Goal: Task Accomplishment & Management: Use online tool/utility

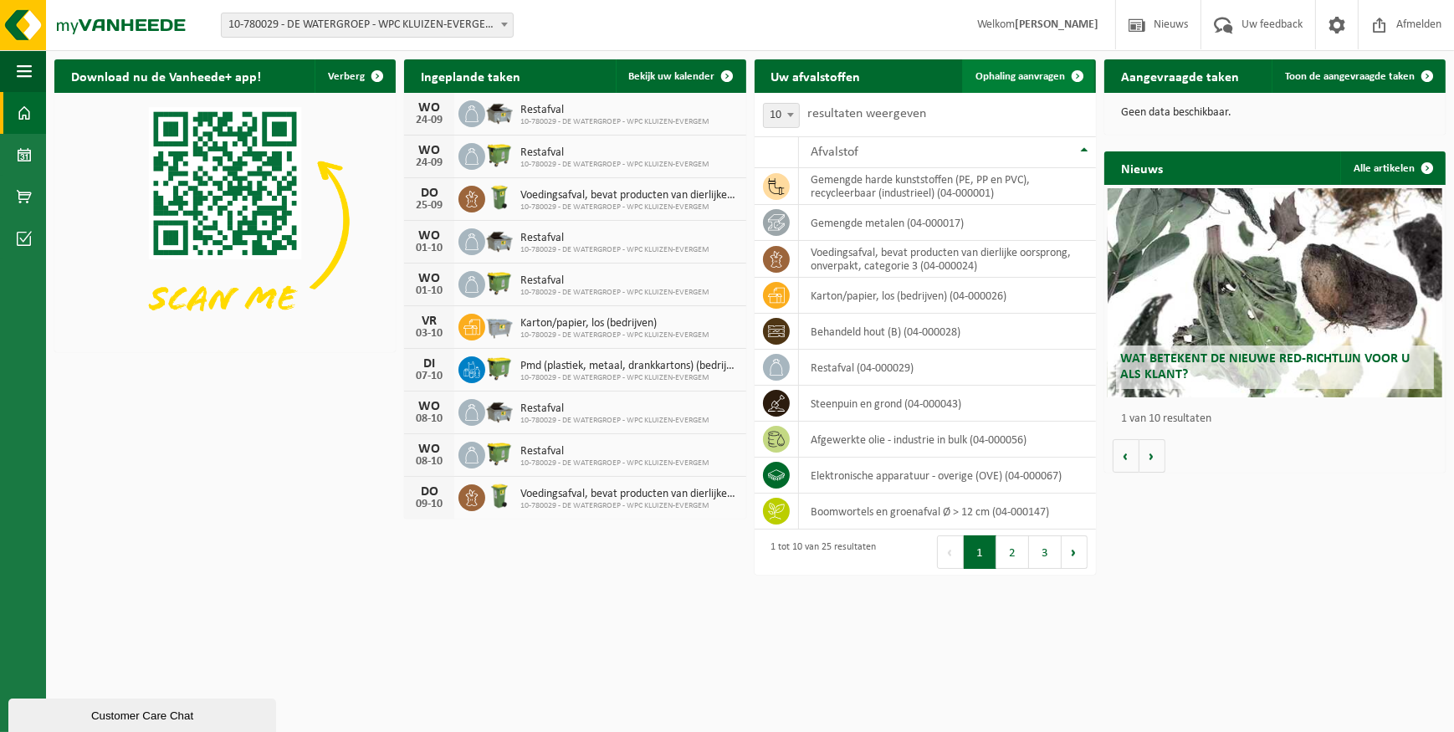
click at [1029, 77] on span "Ophaling aanvragen" at bounding box center [1019, 76] width 89 height 11
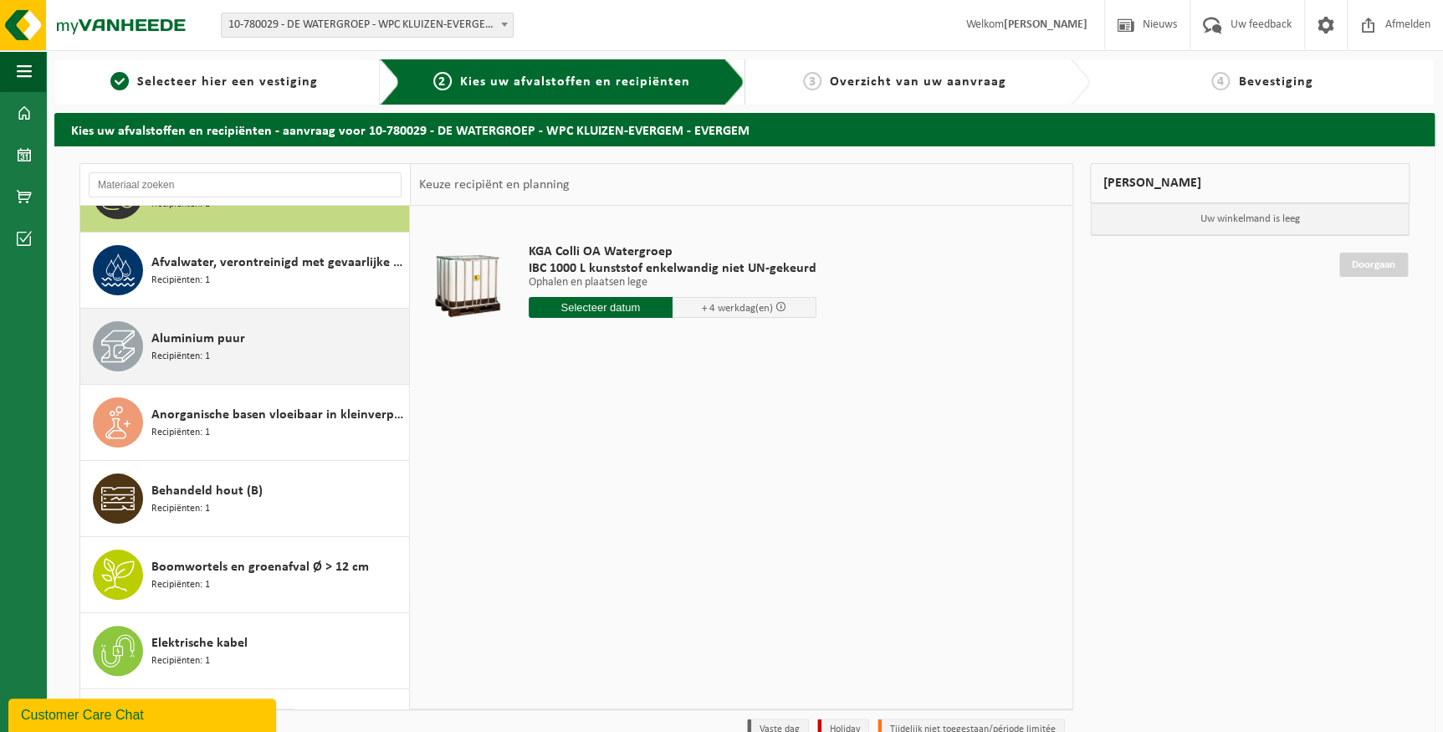
scroll to position [75, 0]
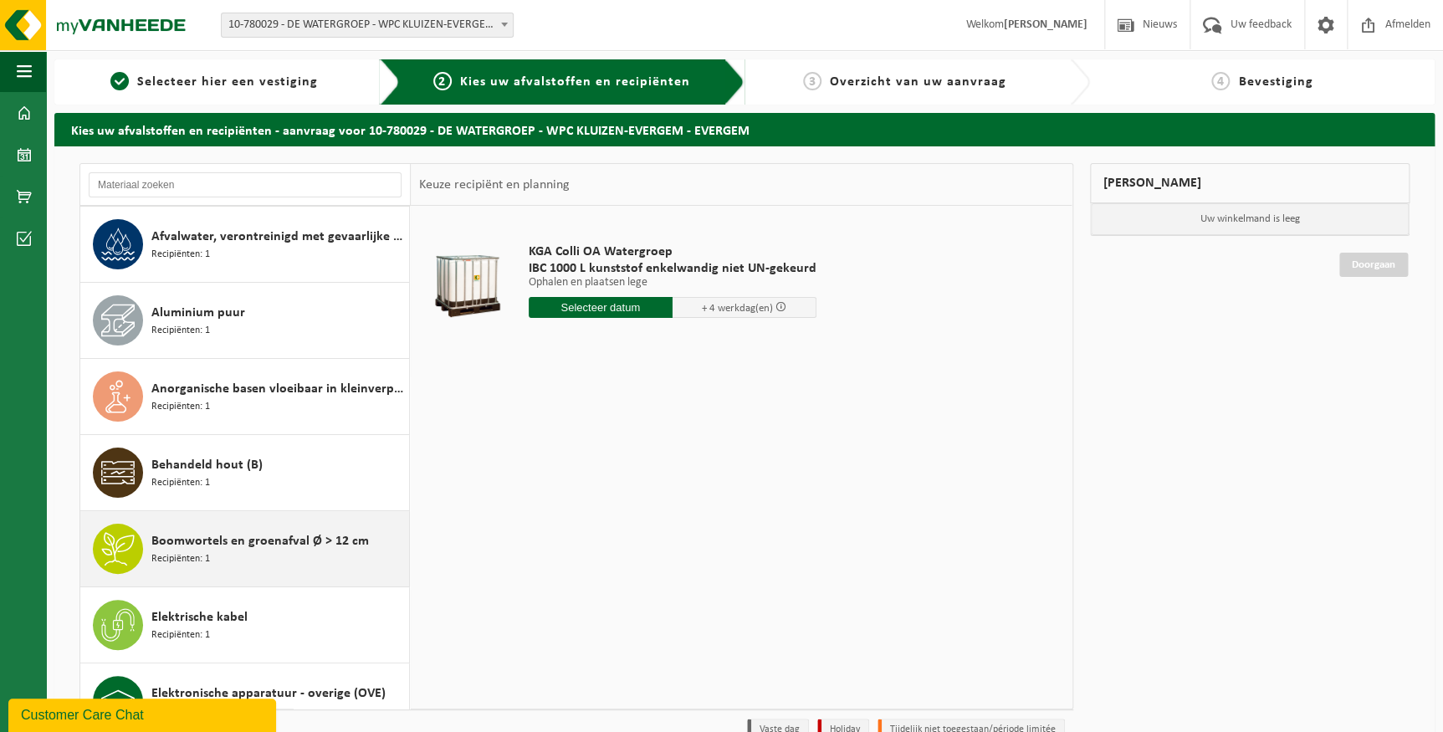
click at [233, 554] on div "Boomwortels en groenafval Ø > 12 cm Recipiënten: 1" at bounding box center [277, 549] width 253 height 50
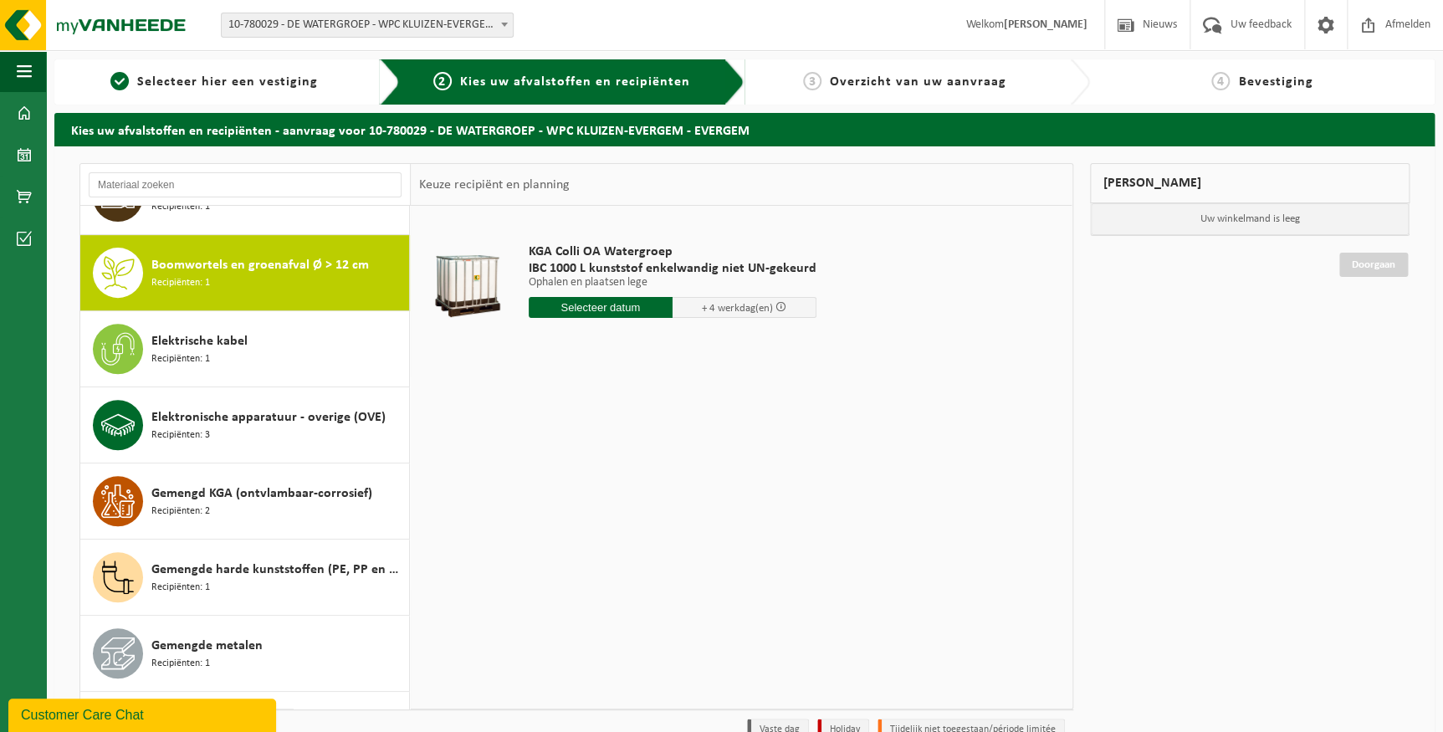
scroll to position [380, 0]
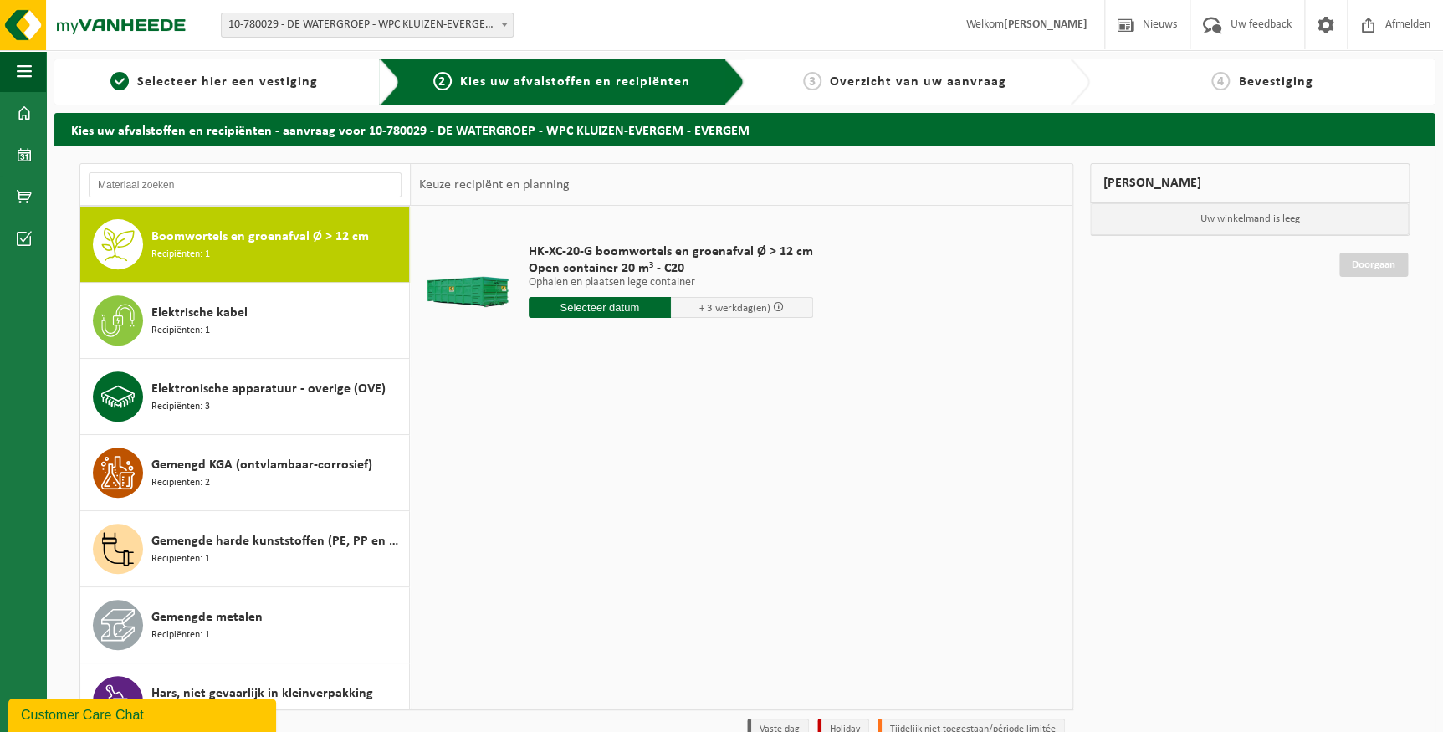
click at [624, 309] on input "text" at bounding box center [600, 307] width 142 height 21
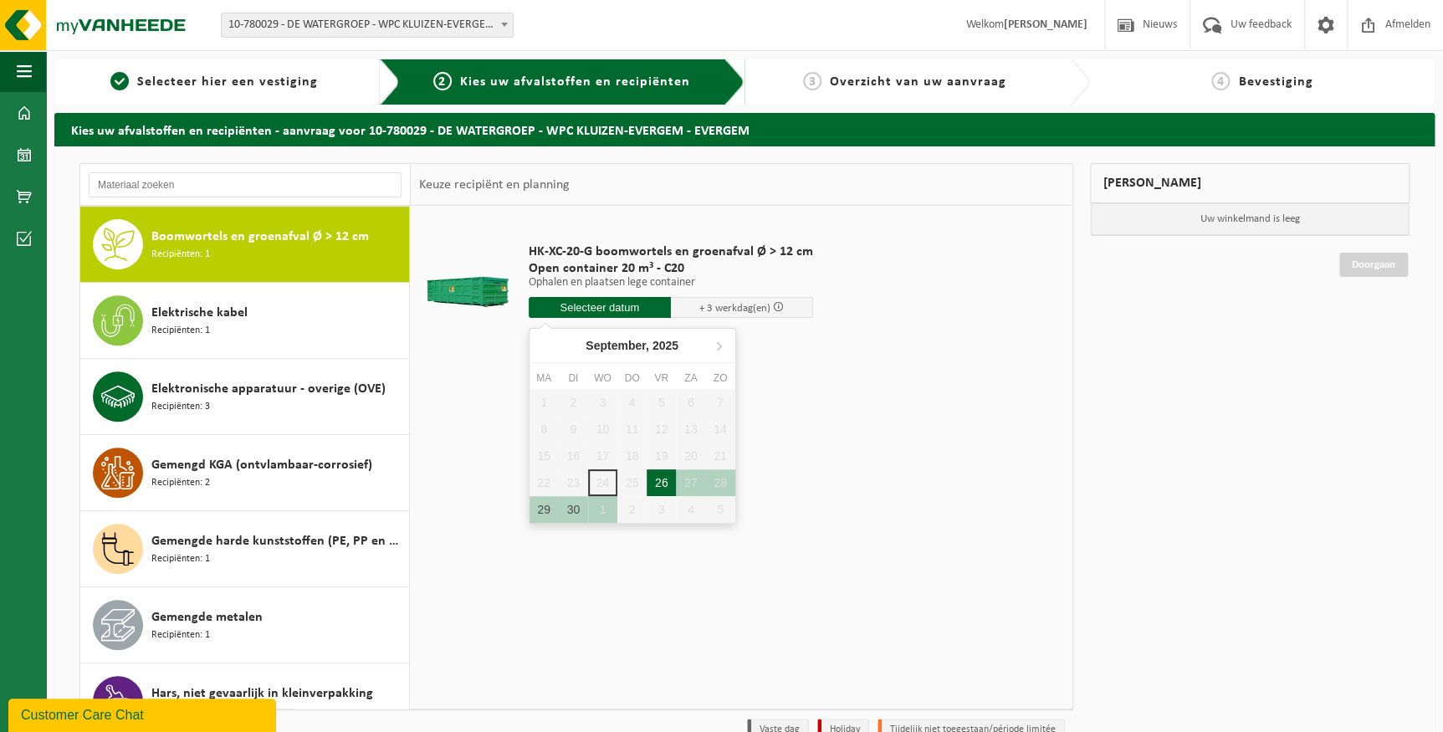
click at [657, 485] on div "26" at bounding box center [661, 482] width 29 height 27
type input "Van 2025-09-26"
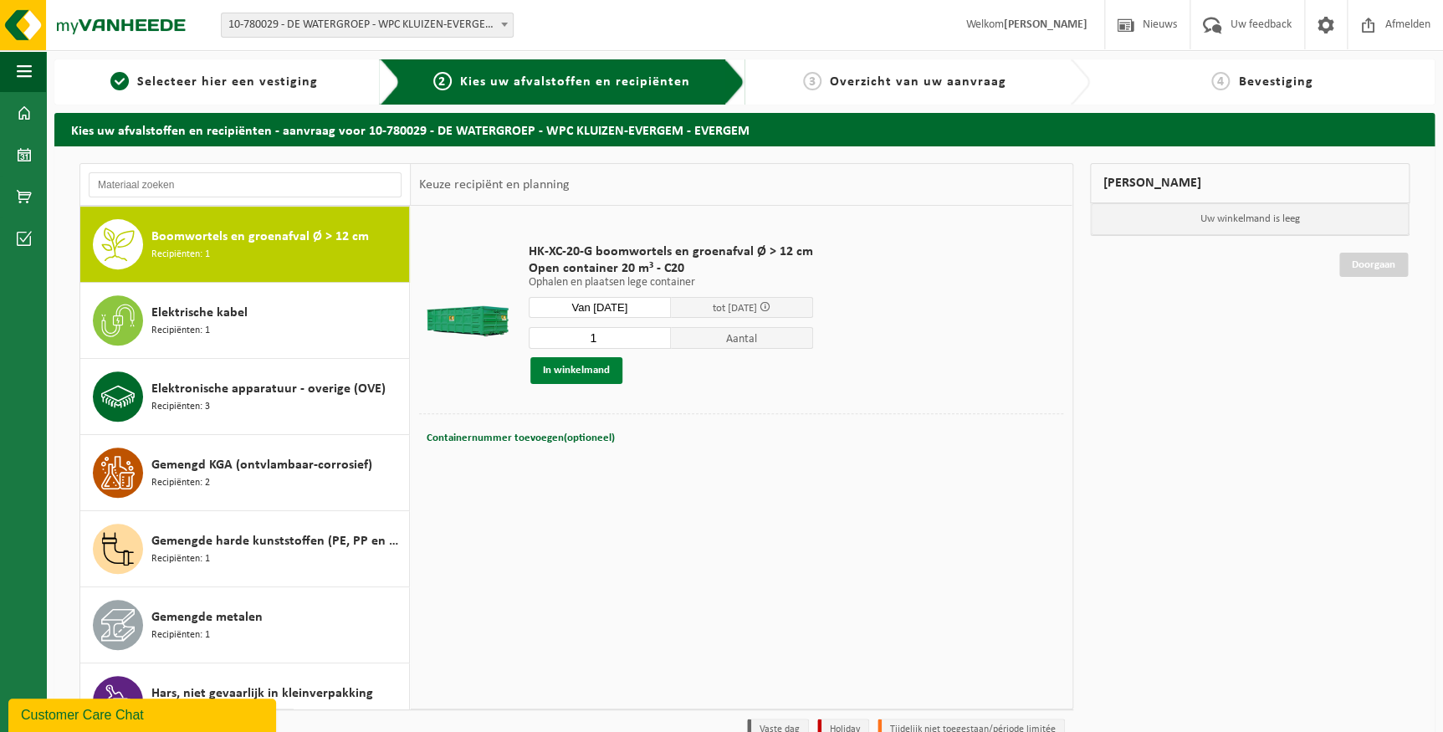
click at [569, 374] on button "In winkelmand" at bounding box center [576, 370] width 92 height 27
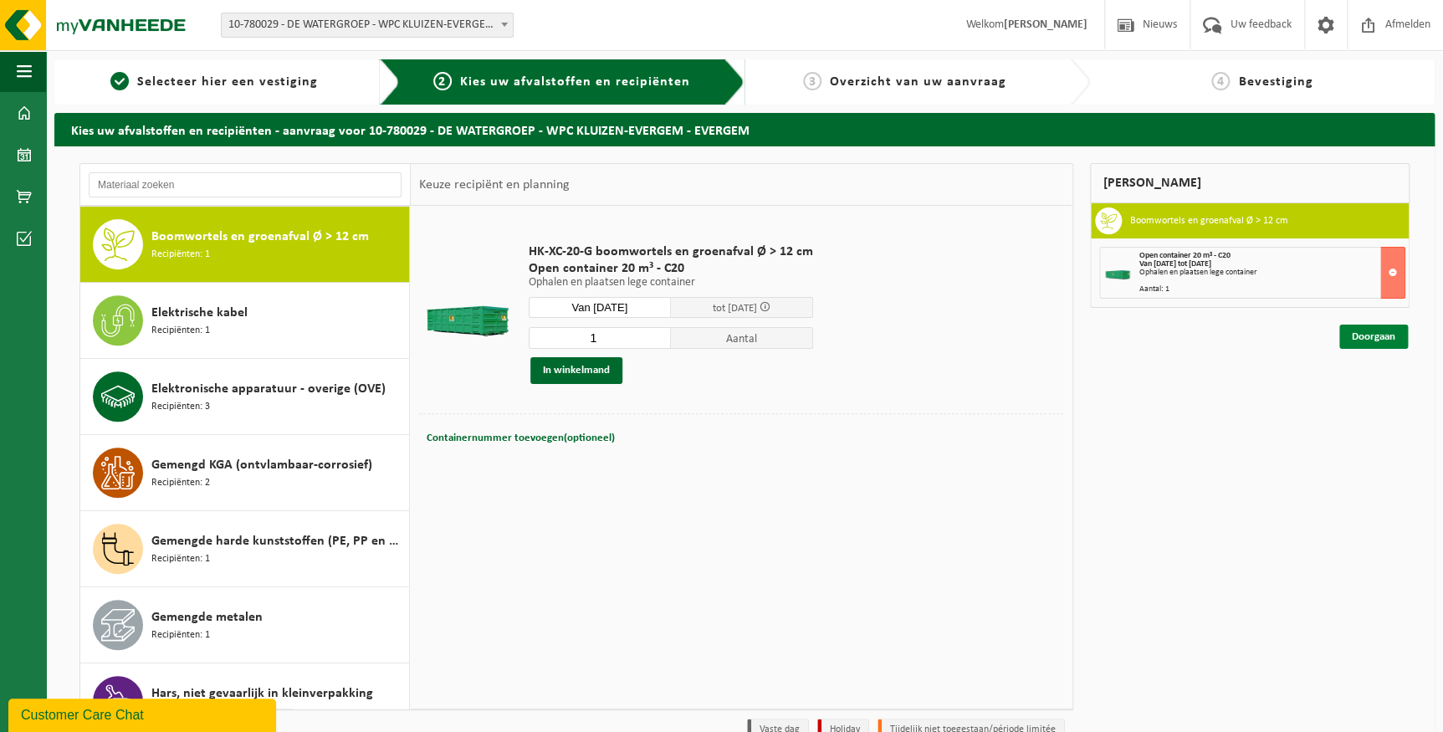
click at [1379, 333] on link "Doorgaan" at bounding box center [1373, 337] width 69 height 24
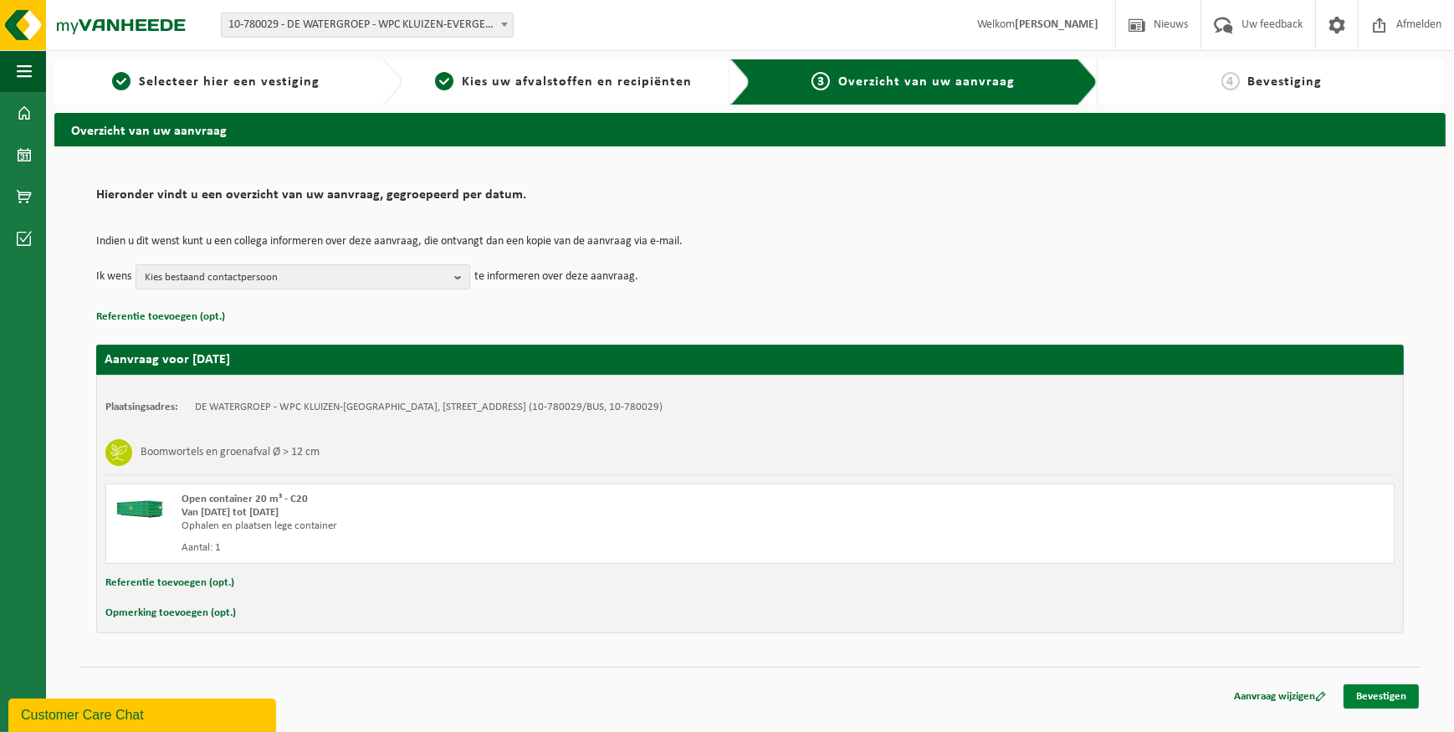
click at [1385, 696] on link "Bevestigen" at bounding box center [1380, 696] width 75 height 24
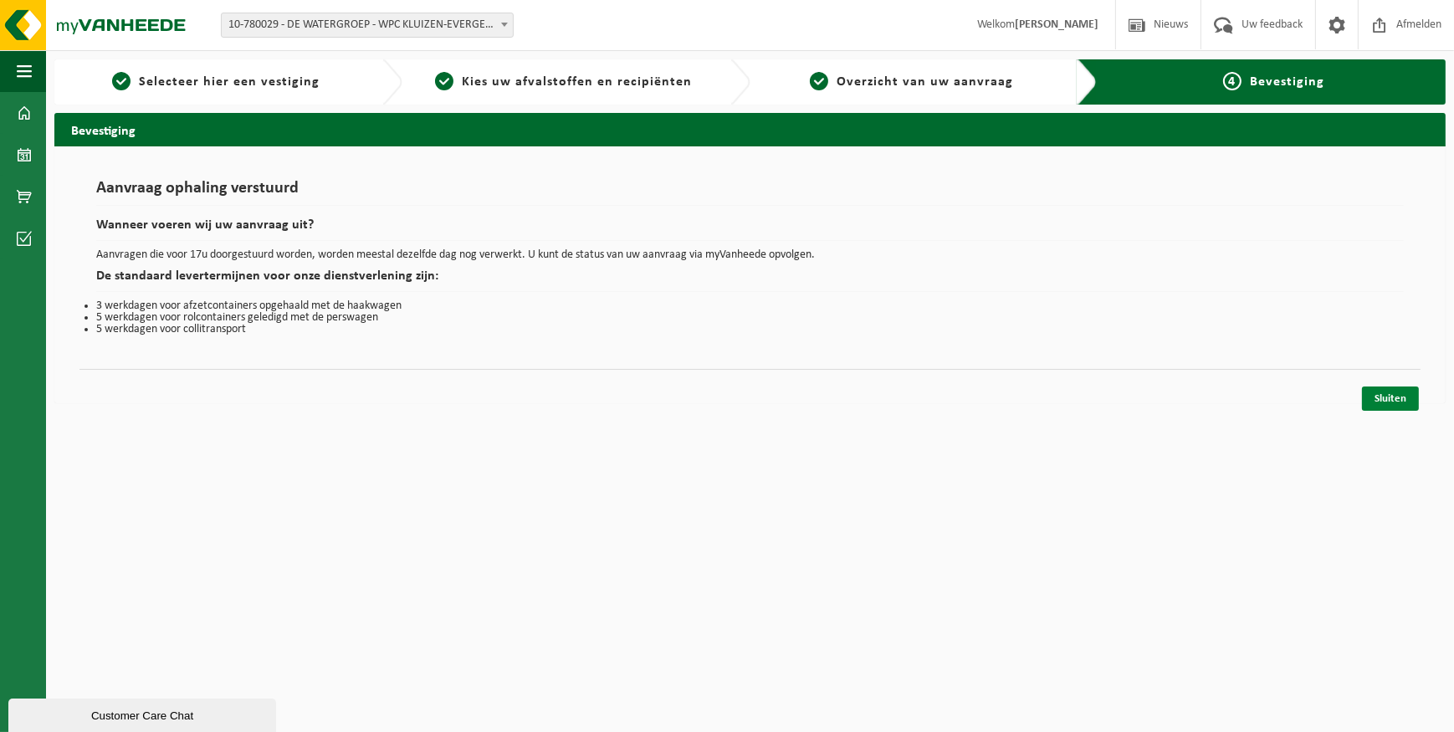
click at [1376, 395] on link "Sluiten" at bounding box center [1390, 398] width 57 height 24
